Goal: Task Accomplishment & Management: Use online tool/utility

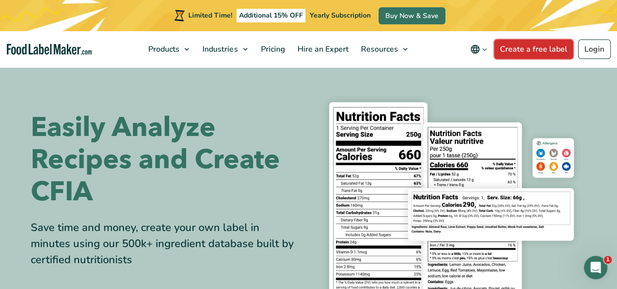
click at [547, 49] on link "Create a free label" at bounding box center [533, 50] width 79 height 20
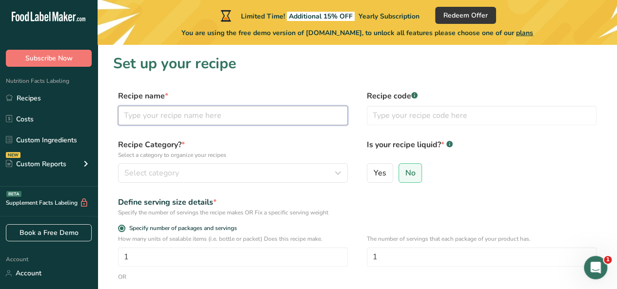
click at [193, 118] on input "text" at bounding box center [233, 116] width 230 height 20
type input "bbq meatballs"
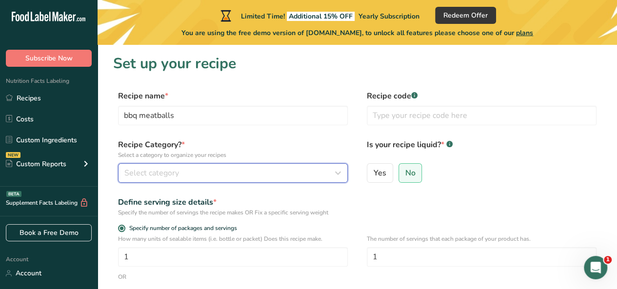
click at [191, 170] on div "Select category" at bounding box center [229, 173] width 211 height 12
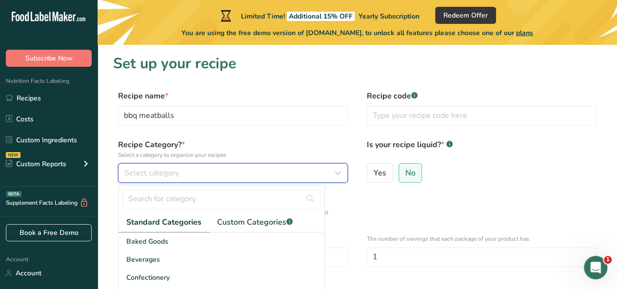
click at [335, 170] on icon "button" at bounding box center [338, 173] width 12 height 18
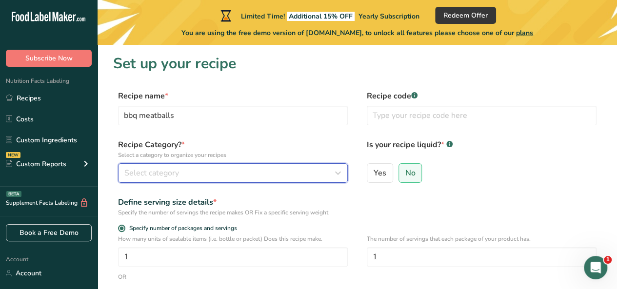
click at [334, 170] on icon "button" at bounding box center [338, 173] width 12 height 18
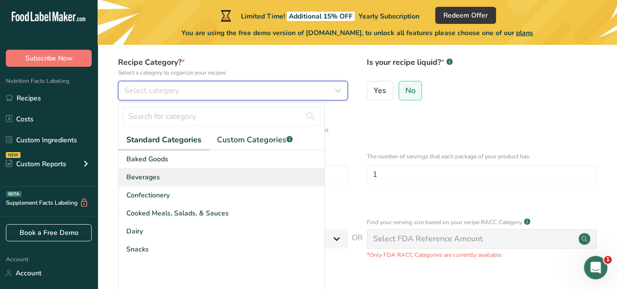
scroll to position [98, 0]
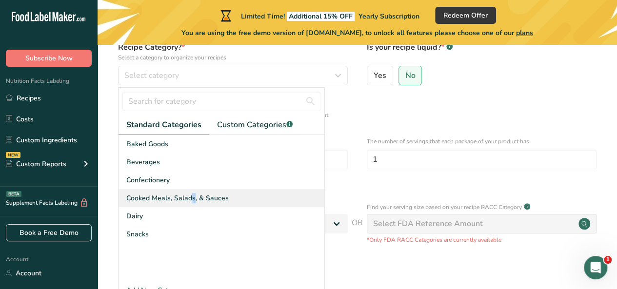
click at [143, 195] on span "Cooked Meals, Salads, & Sauces" at bounding box center [177, 198] width 102 height 10
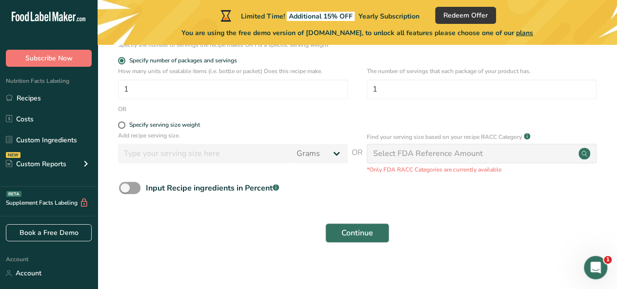
scroll to position [174, 0]
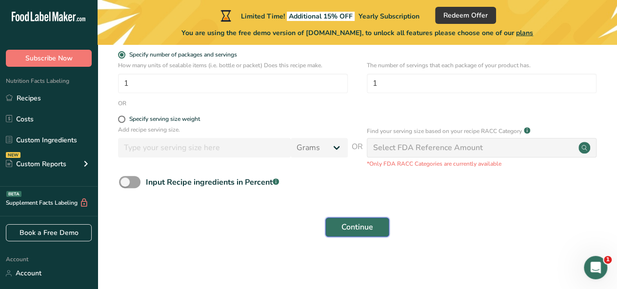
click at [357, 229] on span "Continue" at bounding box center [357, 227] width 32 height 12
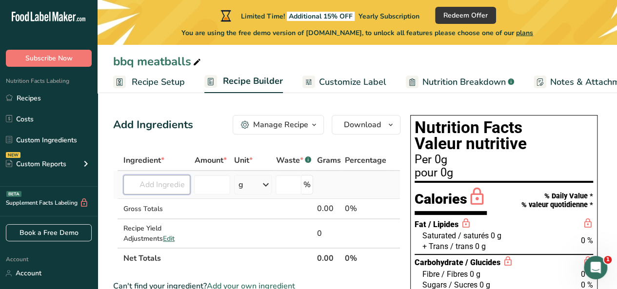
click at [167, 192] on input "text" at bounding box center [156, 185] width 67 height 20
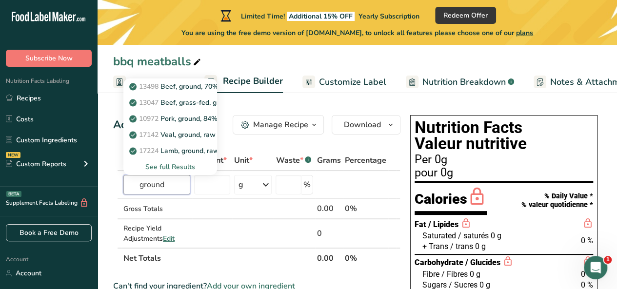
type input "ground"
click at [169, 86] on p "13498 Beef, ground, 70% lean meat / 30% fat, raw" at bounding box center [214, 86] width 167 height 10
type input "Beef, ground, 70% lean meat / 30% fat, raw"
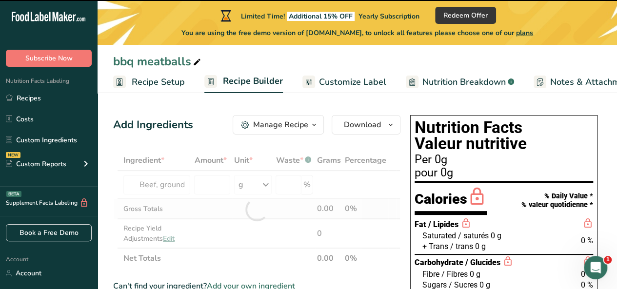
type input "0"
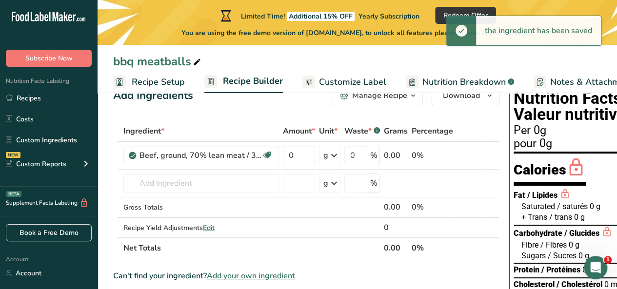
scroll to position [49, 0]
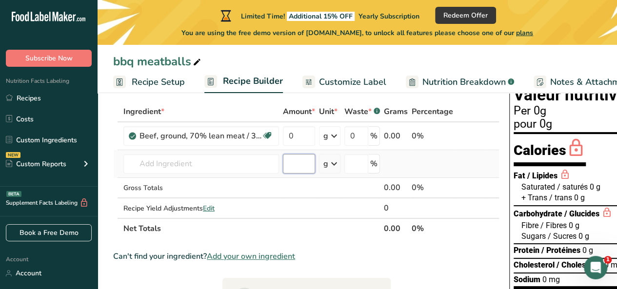
click at [299, 163] on input "number" at bounding box center [299, 164] width 32 height 20
click at [301, 139] on input "0" at bounding box center [299, 136] width 32 height 20
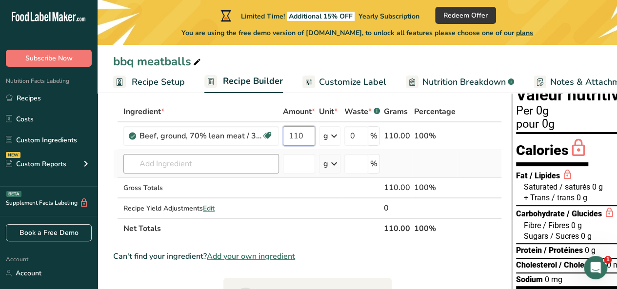
type input "110"
click at [193, 163] on div "Ingredient * Amount * Unit * Waste * .a-a{fill:#347362;}.b-a{fill:#fff;} Grams …" at bounding box center [307, 170] width 389 height 138
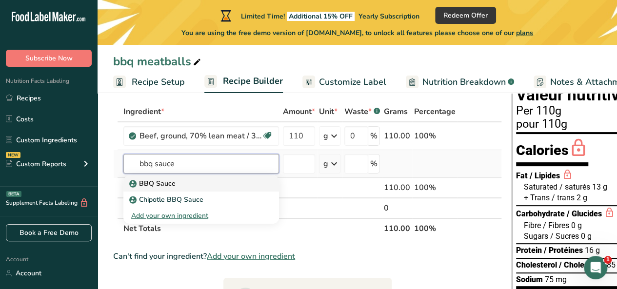
type input "bbq sauce"
click at [170, 181] on p "BBQ Sauce" at bounding box center [153, 184] width 44 height 10
type input "BBQ Sauce"
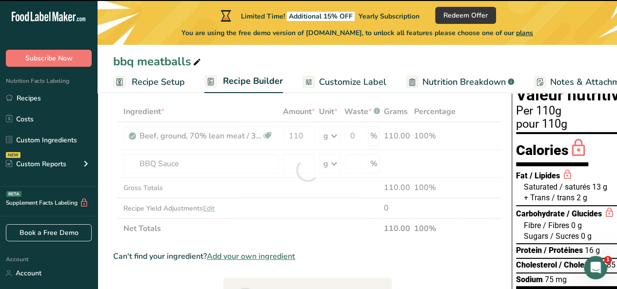
type input "0"
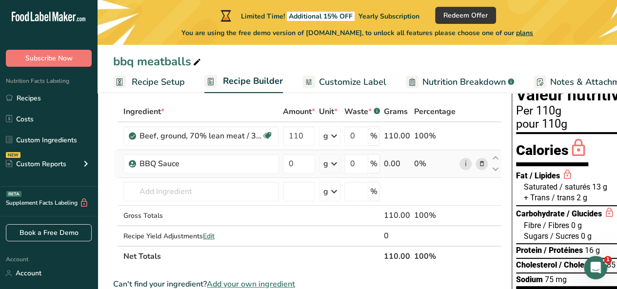
click at [338, 164] on icon at bounding box center [334, 164] width 12 height 18
drag, startPoint x: 333, startPoint y: 284, endPoint x: 331, endPoint y: 246, distance: 38.1
click at [333, 283] on div "mL" at bounding box center [366, 286] width 74 height 10
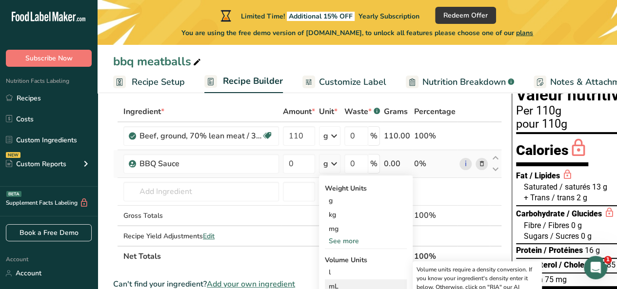
click at [331, 286] on div "mL" at bounding box center [366, 286] width 74 height 10
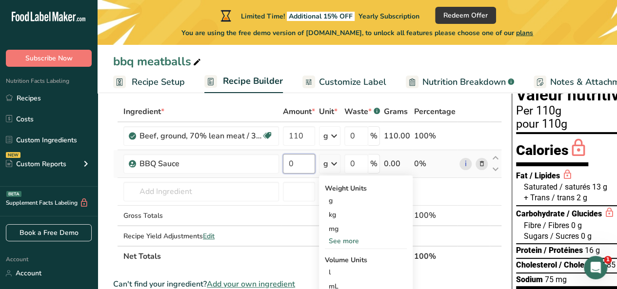
click at [305, 166] on input "0" at bounding box center [299, 164] width 32 height 20
click at [331, 165] on div "Ingredient * Amount * Unit * Waste * .a-a{fill:#347362;}.b-a{fill:#fff;} Grams …" at bounding box center [307, 183] width 389 height 165
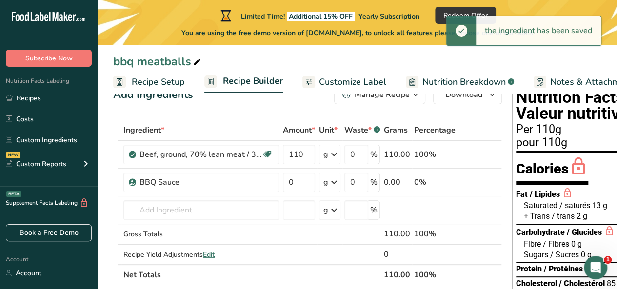
scroll to position [0, 0]
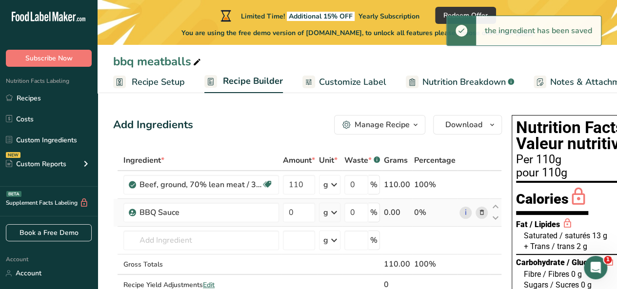
click at [334, 211] on icon at bounding box center [334, 213] width 12 height 18
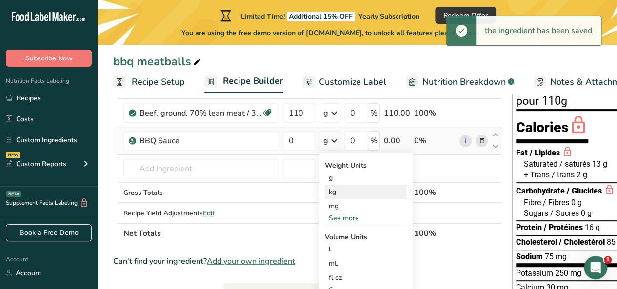
scroll to position [146, 0]
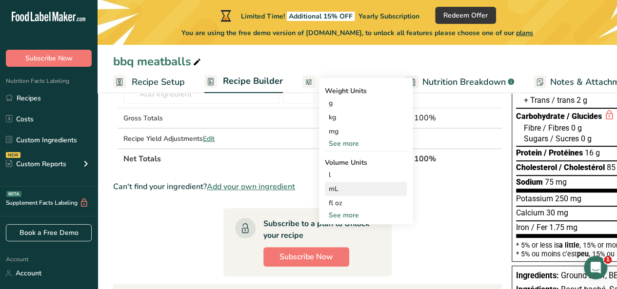
click at [339, 189] on div "mL" at bounding box center [366, 189] width 74 height 10
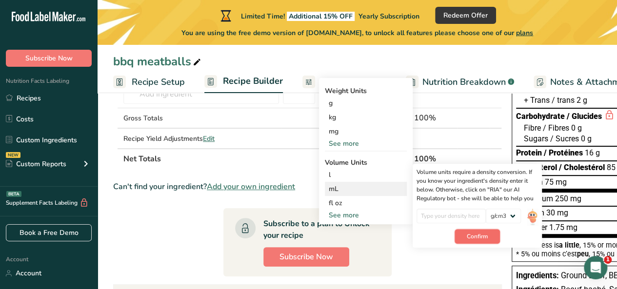
click at [472, 239] on span "Confirm" at bounding box center [477, 236] width 21 height 9
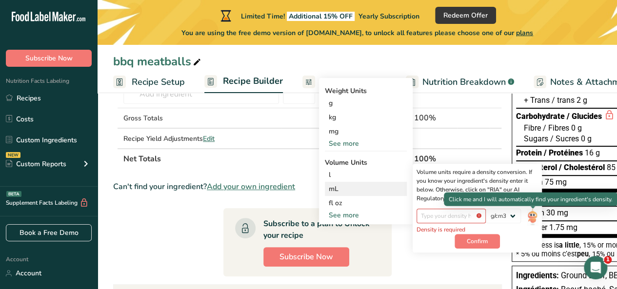
click at [530, 213] on img at bounding box center [532, 217] width 11 height 17
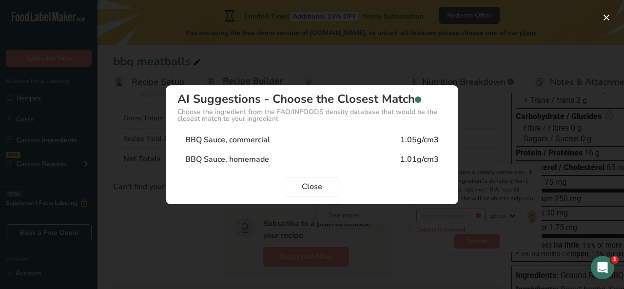
click at [254, 141] on div "BBQ Sauce, commercial" at bounding box center [227, 140] width 85 height 12
type input "1.05"
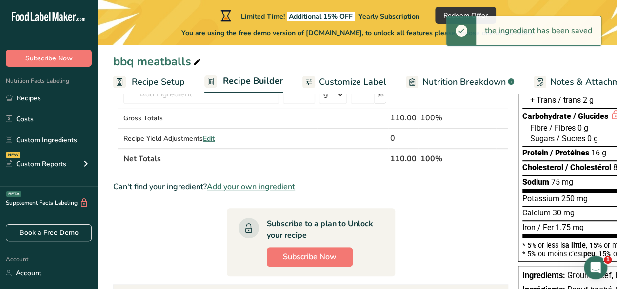
scroll to position [0, 0]
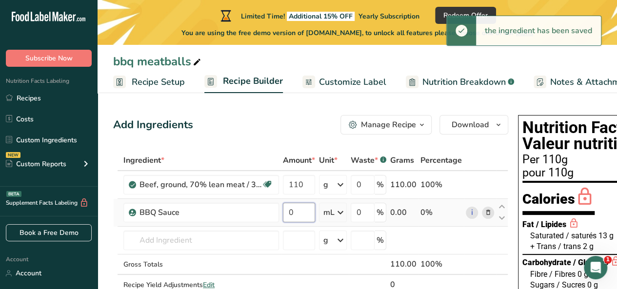
click at [296, 211] on input "0" at bounding box center [299, 213] width 32 height 20
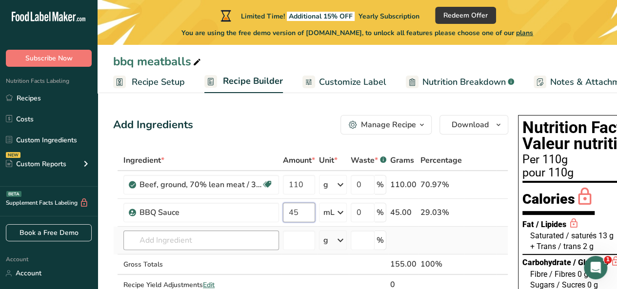
type input "45"
click at [179, 237] on div "Ingredient * Amount * Unit * Waste * .a-a{fill:#347362;}.b-a{fill:#fff;} Grams …" at bounding box center [310, 232] width 395 height 165
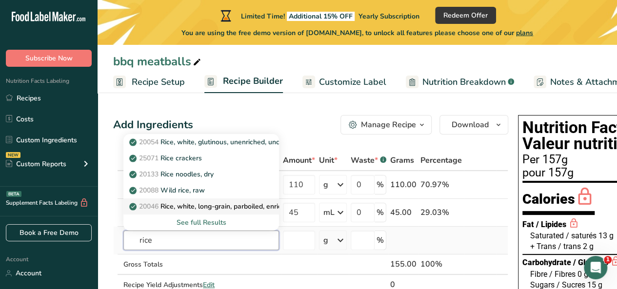
type input "rice"
click at [212, 203] on p "20046 Rice, white, long-grain, parboiled, enriched, dry" at bounding box center [218, 206] width 175 height 10
type input "Rice, white, long-grain, parboiled, enriched, dry"
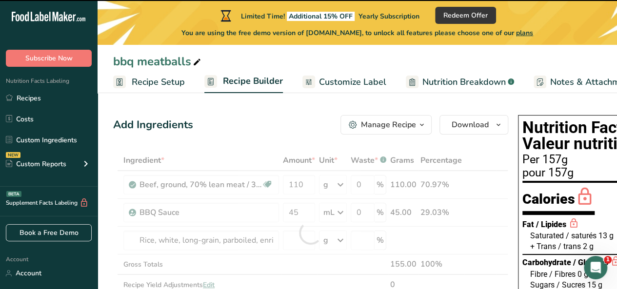
type input "0"
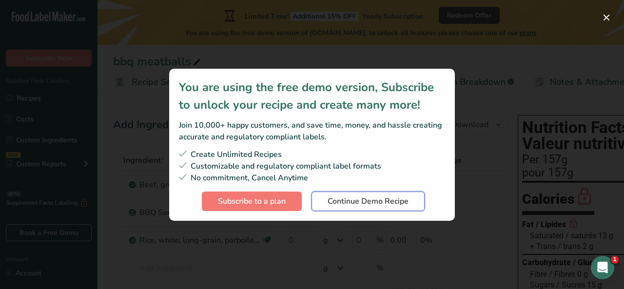
click at [352, 199] on span "Continue Demo Recipe" at bounding box center [368, 202] width 81 height 12
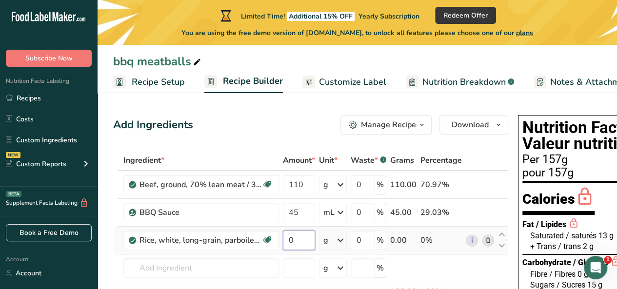
click at [301, 239] on input "0" at bounding box center [299, 241] width 32 height 20
type input "80"
click at [277, 125] on div "Add Ingredients Manage Recipe Delete Recipe Duplicate Recipe Scale Recipe Save …" at bounding box center [310, 125] width 395 height 20
click at [157, 81] on span "Recipe Setup" at bounding box center [158, 82] width 53 height 13
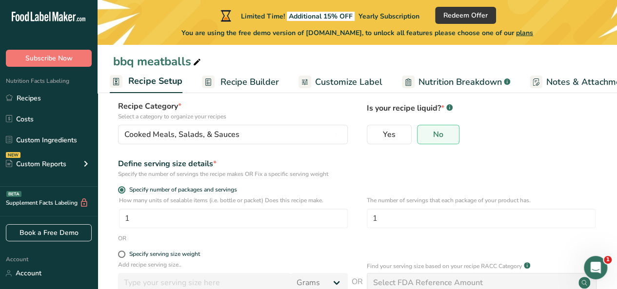
scroll to position [49, 0]
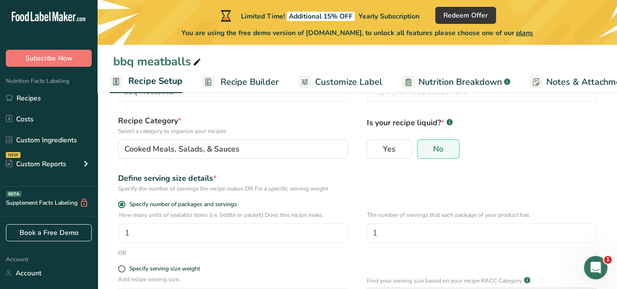
click at [249, 77] on span "Recipe Builder" at bounding box center [249, 82] width 59 height 13
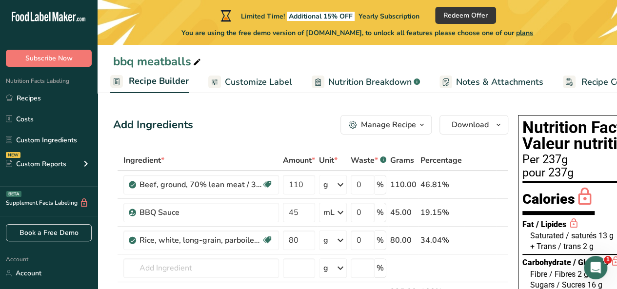
click at [345, 80] on span "Nutrition Breakdown" at bounding box center [369, 82] width 83 height 13
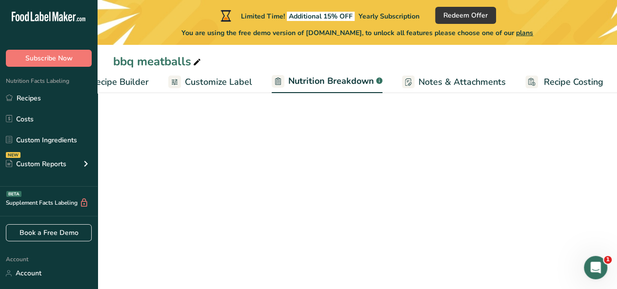
select select "Calories"
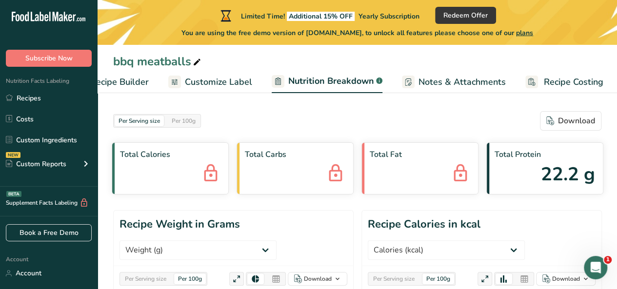
scroll to position [0, 134]
click at [575, 82] on span "Recipe Costing" at bounding box center [572, 82] width 60 height 13
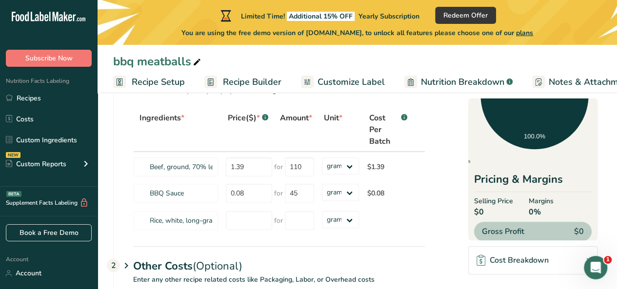
scroll to position [122, 0]
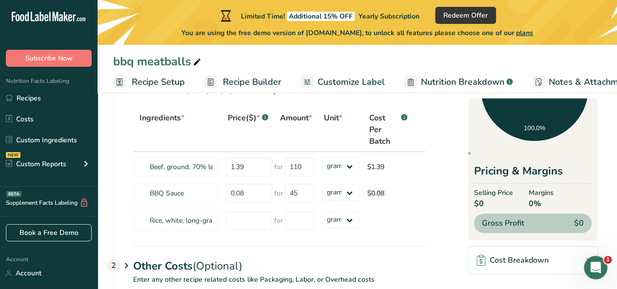
click at [523, 224] on span "Gross Profit" at bounding box center [503, 224] width 42 height 12
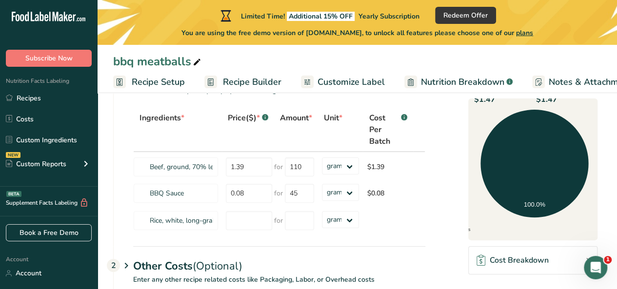
scroll to position [0, 0]
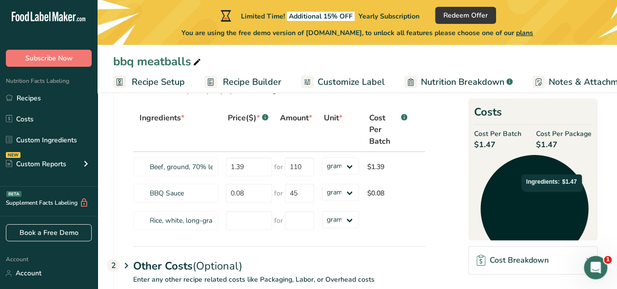
click at [552, 196] on icon at bounding box center [534, 209] width 108 height 108
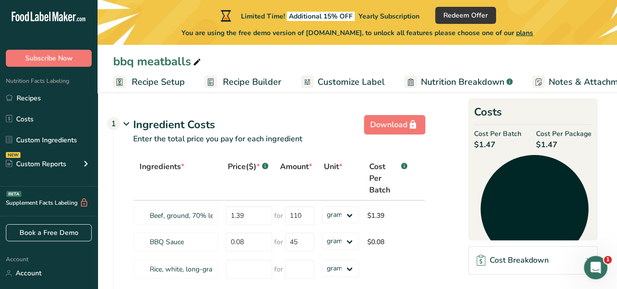
click at [439, 81] on span "Nutrition Breakdown" at bounding box center [462, 82] width 83 height 13
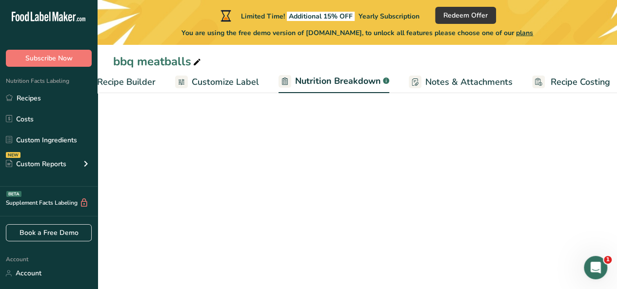
select select "Calories"
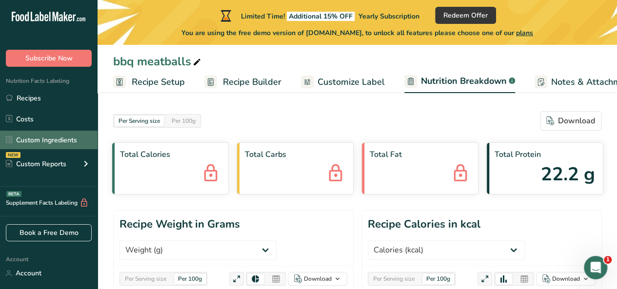
click at [56, 141] on link "Custom Ingredients" at bounding box center [49, 140] width 98 height 19
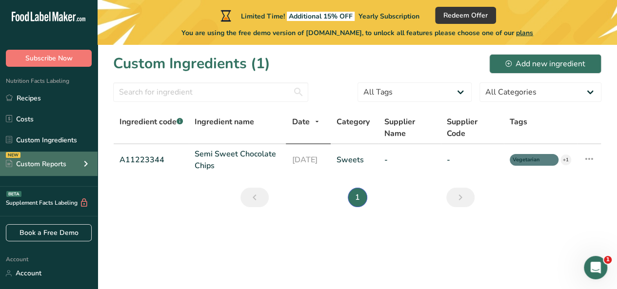
click at [51, 160] on div "Custom Reports" at bounding box center [36, 164] width 60 height 10
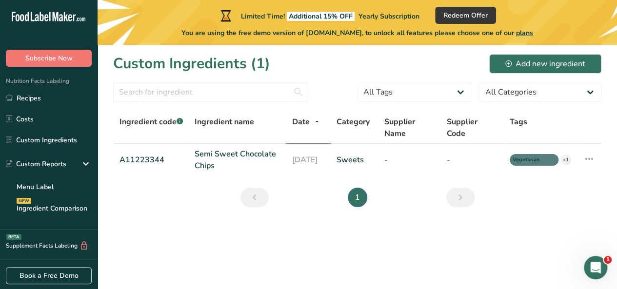
click at [466, 196] on link "Next" at bounding box center [460, 198] width 28 height 20
click at [589, 160] on icon at bounding box center [589, 159] width 12 height 18
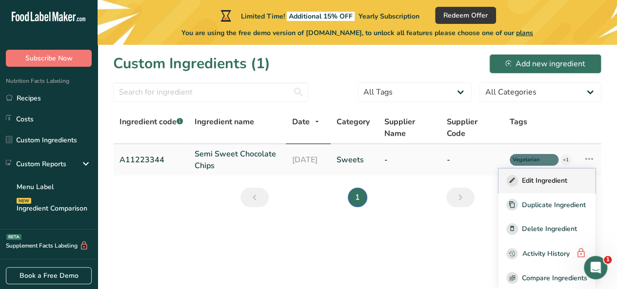
click at [512, 180] on div "Edit Ingredient" at bounding box center [546, 181] width 81 height 12
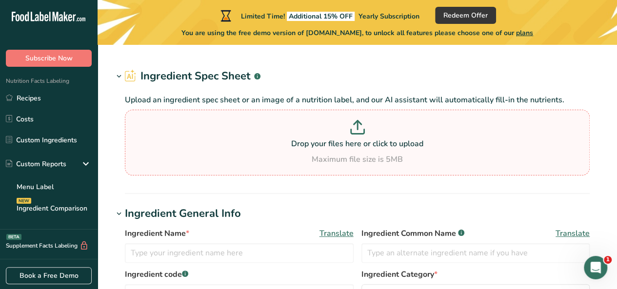
type input "Semi Sweet Chocolate Chips"
type input "Choco Chips"
type input "A11223344"
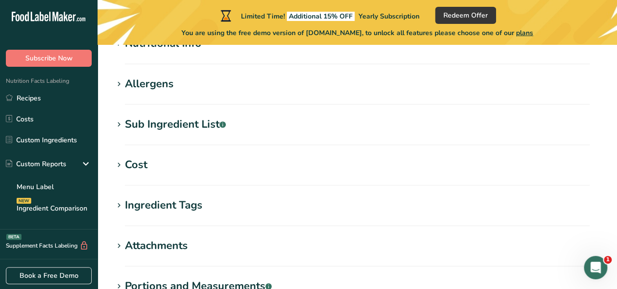
scroll to position [390, 0]
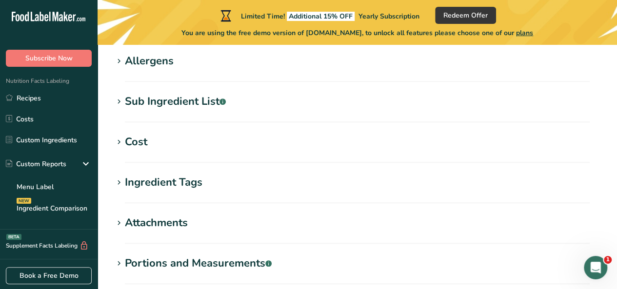
click at [120, 146] on icon at bounding box center [119, 143] width 9 height 14
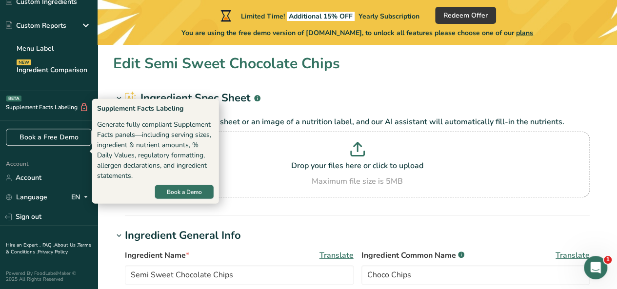
scroll to position [0, 0]
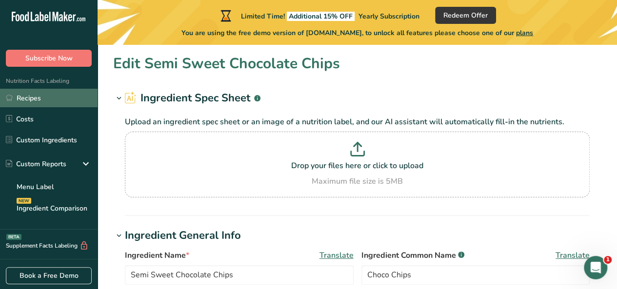
click at [55, 93] on link "Recipes" at bounding box center [49, 98] width 98 height 19
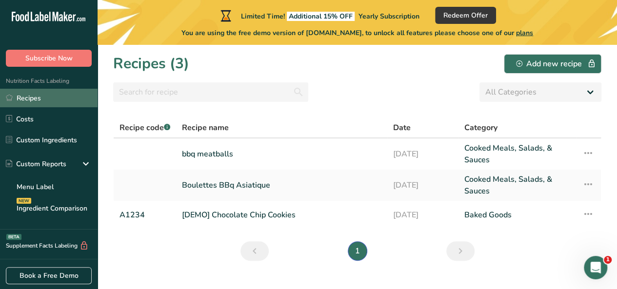
click at [36, 102] on link "Recipes" at bounding box center [49, 98] width 98 height 19
click at [35, 100] on link "Recipes" at bounding box center [49, 98] width 98 height 19
click at [237, 183] on link "Boulettes BBq Asiatique" at bounding box center [282, 185] width 200 height 23
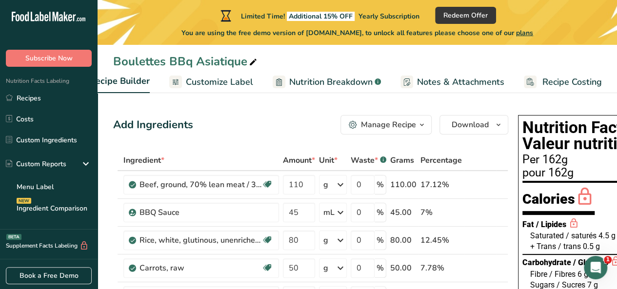
click at [564, 81] on span "Recipe Costing" at bounding box center [572, 82] width 60 height 13
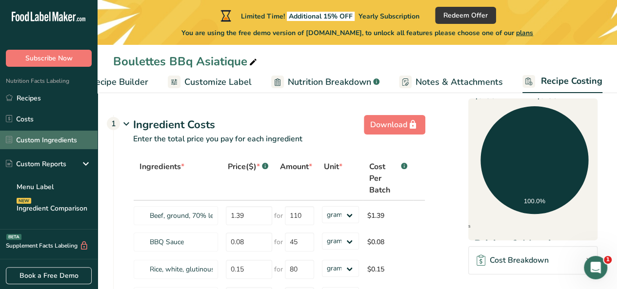
click at [49, 142] on link "Custom Ingredients" at bounding box center [49, 140] width 98 height 19
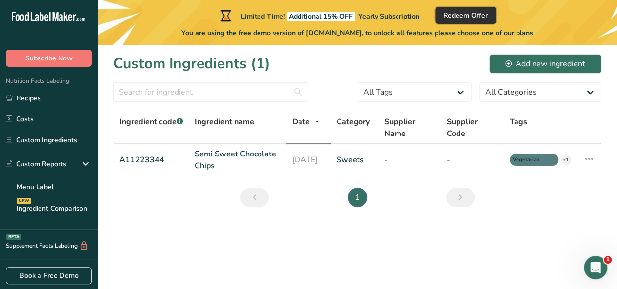
click at [485, 13] on span "Redeem Offer" at bounding box center [465, 15] width 44 height 10
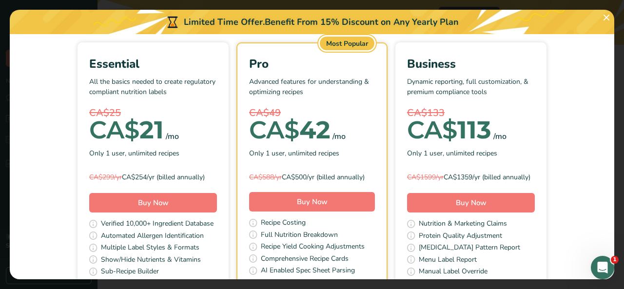
scroll to position [49, 0]
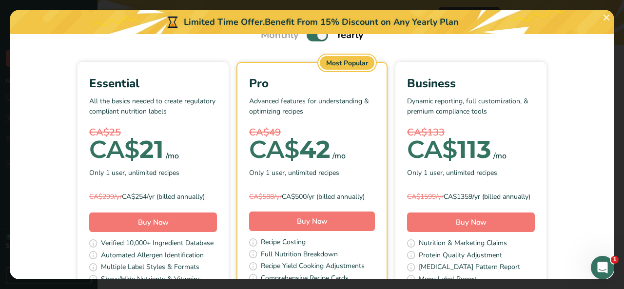
click at [0, 201] on div "Pick Your Pricing Plan Modal" at bounding box center [312, 144] width 624 height 289
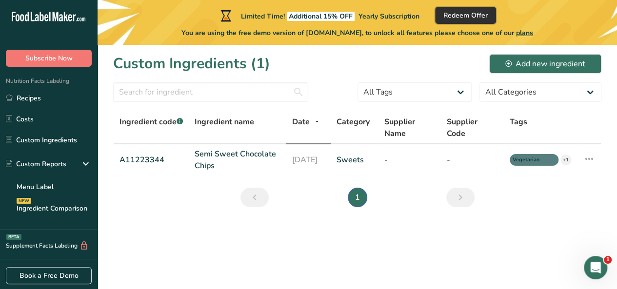
click at [457, 14] on span "Redeem Offer" at bounding box center [465, 15] width 44 height 10
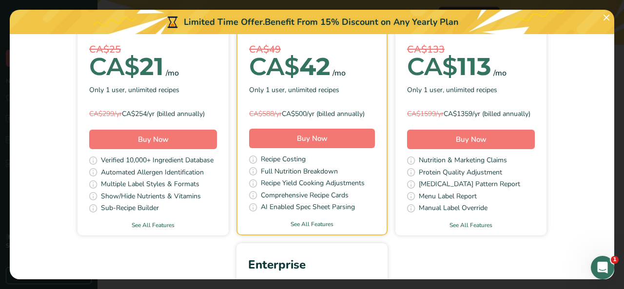
scroll to position [146, 0]
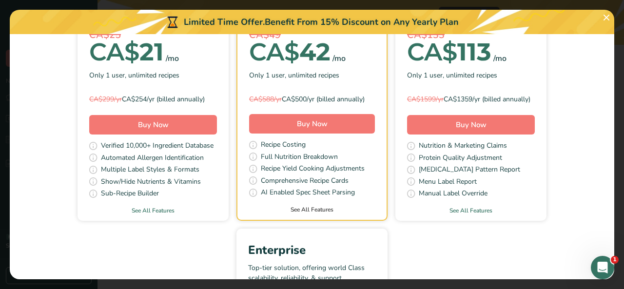
click at [311, 214] on link "See All Features" at bounding box center [312, 209] width 149 height 9
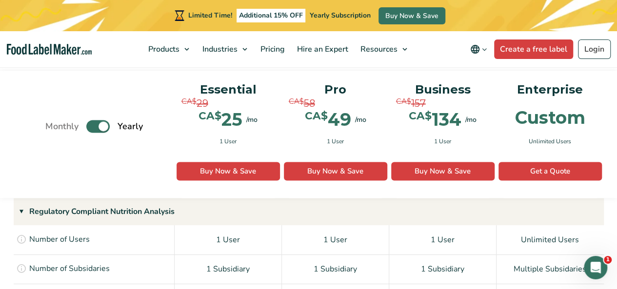
scroll to position [652, 0]
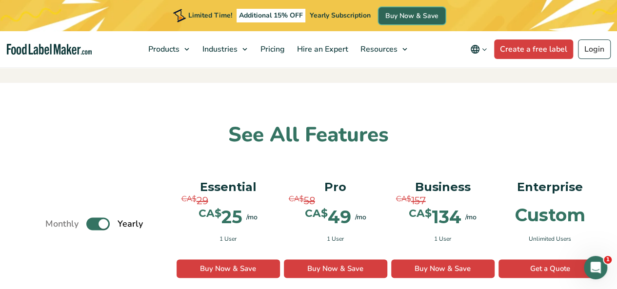
click at [405, 15] on link "Buy Now & Save" at bounding box center [412, 15] width 67 height 17
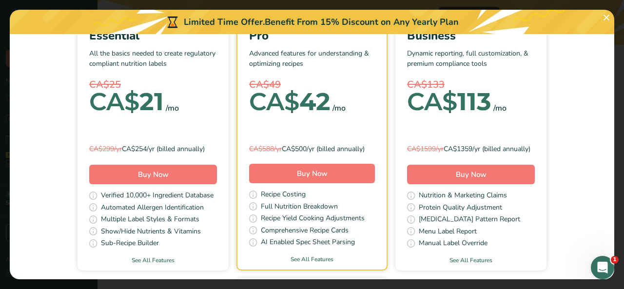
scroll to position [98, 0]
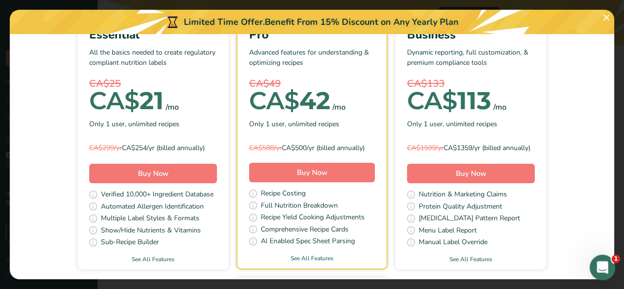
click at [605, 266] on icon "Ouvrir le Messenger Intercom" at bounding box center [602, 267] width 16 height 16
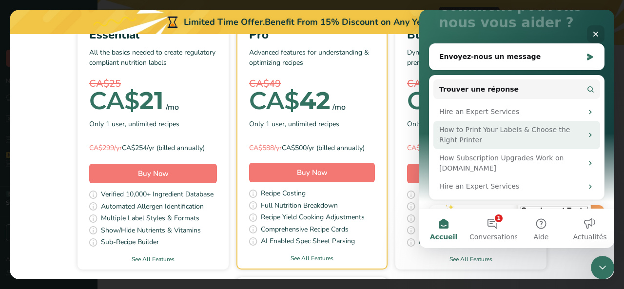
click at [515, 132] on div "How to Print Your Labels & Choose the Right Printer" at bounding box center [511, 135] width 143 height 20
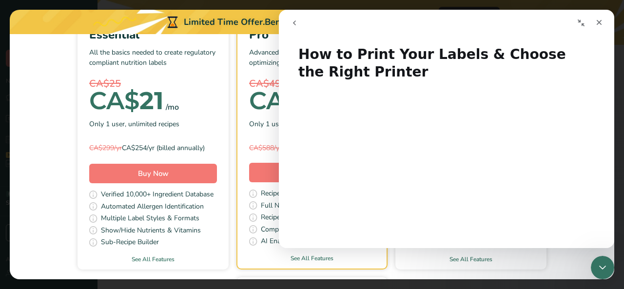
scroll to position [0, 0]
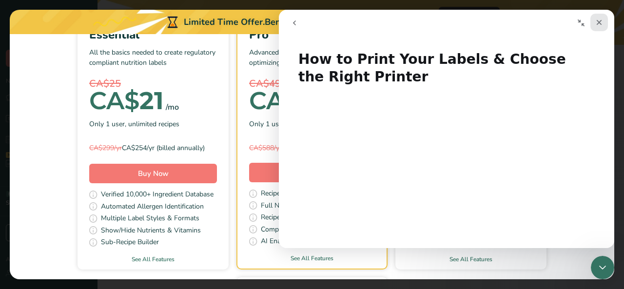
click at [599, 22] on icon "Fermer" at bounding box center [599, 22] width 5 height 5
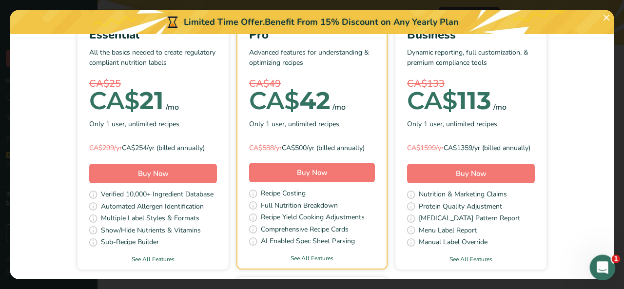
click at [597, 259] on div "Ouvrir le Messenger Intercom" at bounding box center [601, 266] width 32 height 32
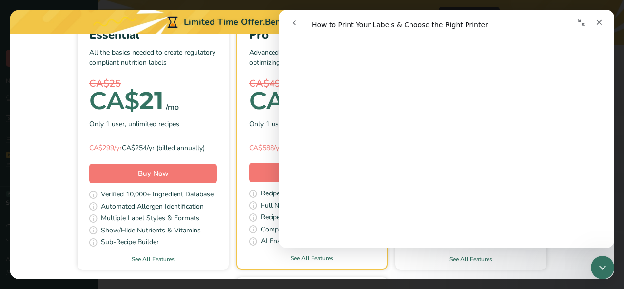
scroll to position [243, 0]
click at [602, 22] on icon "Fermer" at bounding box center [600, 23] width 8 height 8
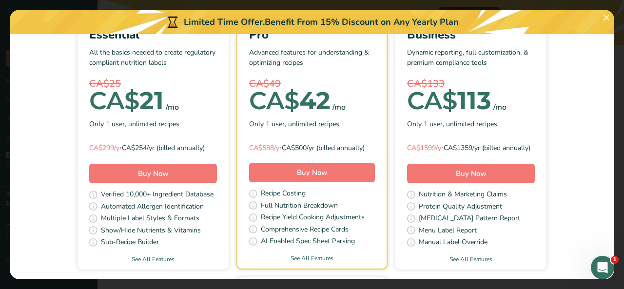
scroll to position [0, 0]
